Goal: Task Accomplishment & Management: Complete application form

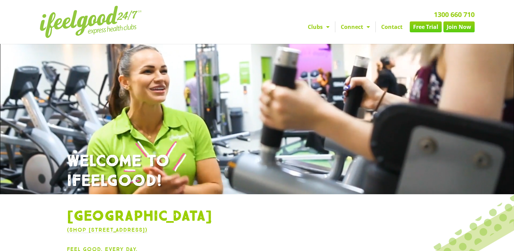
click at [387, 27] on link "Contact" at bounding box center [392, 26] width 32 height 11
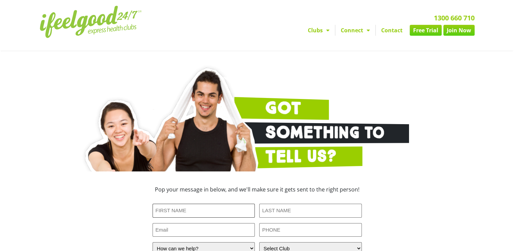
click at [159, 208] on input "First Name (Required)" at bounding box center [204, 211] width 103 height 14
type input "j"
type input "Judith"
click at [274, 209] on input "Last Name (Required)" at bounding box center [310, 211] width 103 height 14
type input "McIntyre"
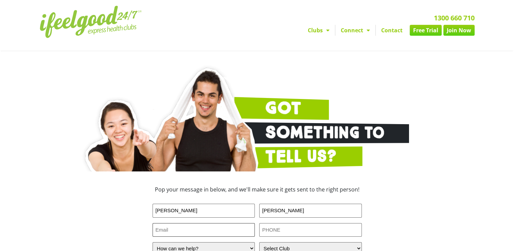
click at [219, 233] on input "Email" at bounding box center [204, 230] width 103 height 14
type input "judithmcintyre708@hotmail.com"
click at [293, 232] on input "0412616119" at bounding box center [310, 230] width 103 height 14
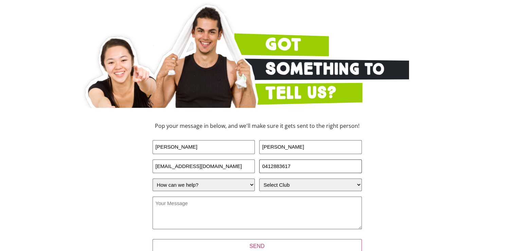
scroll to position [68, 0]
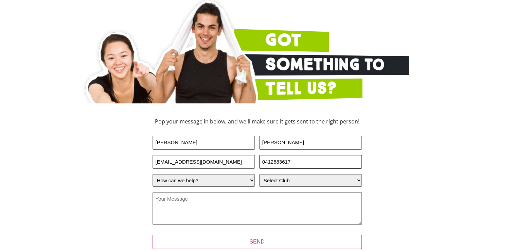
type input "0412883617"
click at [252, 179] on select "How can we help? I have a question about joining I'm a current member who has a…" at bounding box center [204, 180] width 103 height 13
click at [357, 179] on select "Select Club Alexandra Hills Calamvale Coopers Plains Middle Park Oxenford Oxley…" at bounding box center [310, 180] width 103 height 13
select select "[GEOGRAPHIC_DATA]"
click at [259, 174] on select "Select Club Alexandra Hills Calamvale Coopers Plains Middle Park Oxenford Oxley…" at bounding box center [310, 180] width 103 height 13
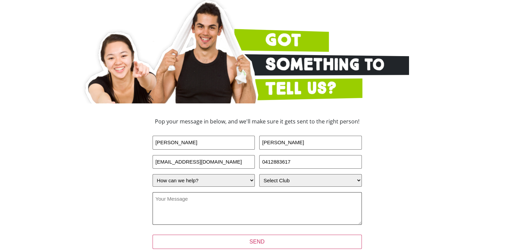
click at [174, 202] on textarea "Your Message (Required)" at bounding box center [257, 208] width 209 height 33
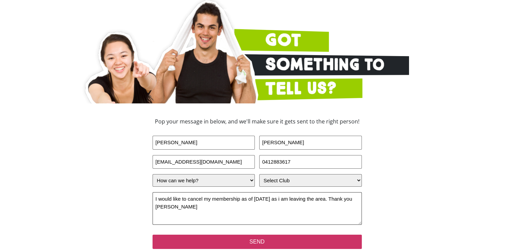
type textarea "I would like to cancel my membership as of 2nd October 2025 as i am leaving the…"
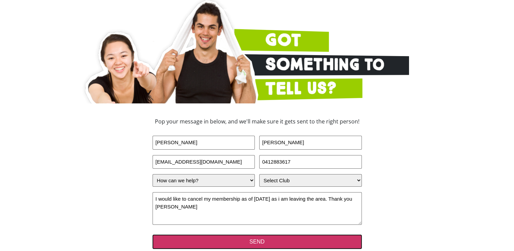
click at [268, 240] on input "SEND" at bounding box center [257, 242] width 209 height 14
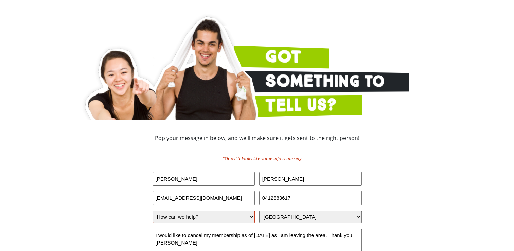
scroll to position [68, 0]
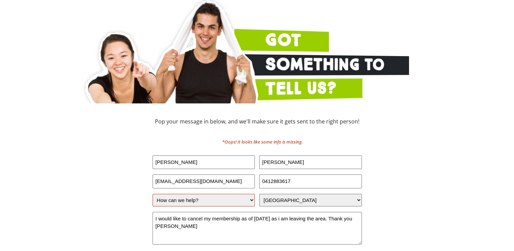
click at [253, 199] on select "How can we help? I have a question about joining I'm a current member who has a…" at bounding box center [204, 200] width 103 height 13
select select "I'm a current member who has an enquiry"
click at [153, 194] on select "How can we help? I have a question about joining I'm a current member who has a…" at bounding box center [204, 200] width 103 height 13
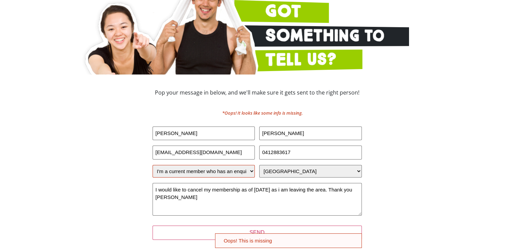
scroll to position [136, 0]
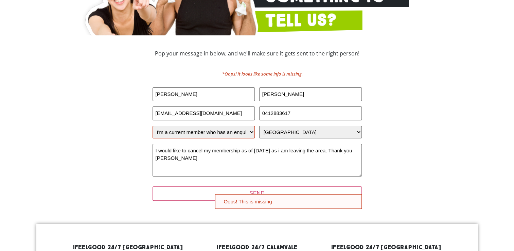
click at [384, 190] on div "Pop your message in below, and we'll make sure it gets sent to the right person…" at bounding box center [257, 129] width 306 height 165
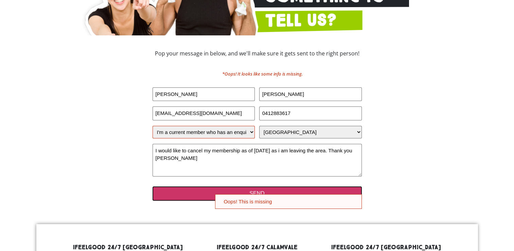
click at [254, 191] on input "SEND" at bounding box center [257, 193] width 209 height 14
click at [195, 194] on input "SEND" at bounding box center [257, 193] width 209 height 14
